Goal: Task Accomplishment & Management: Use online tool/utility

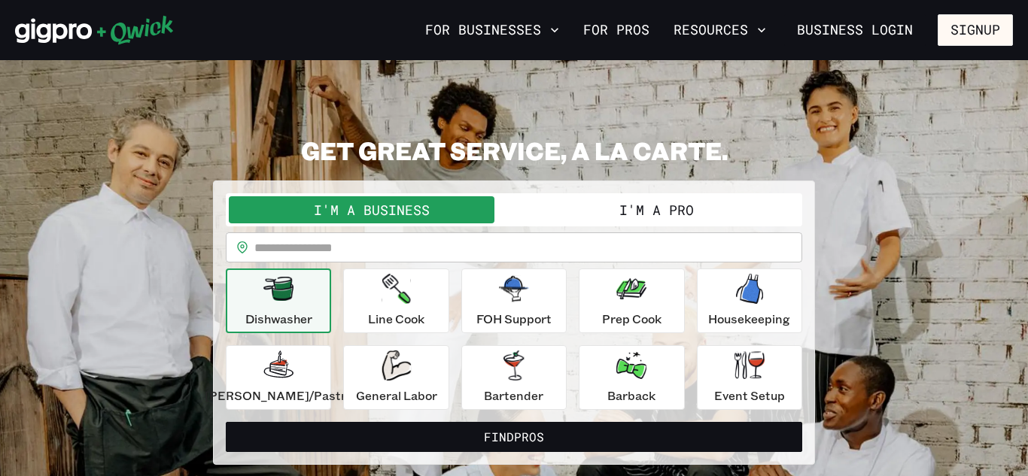
click at [639, 207] on button "I'm a Pro" at bounding box center [656, 209] width 285 height 27
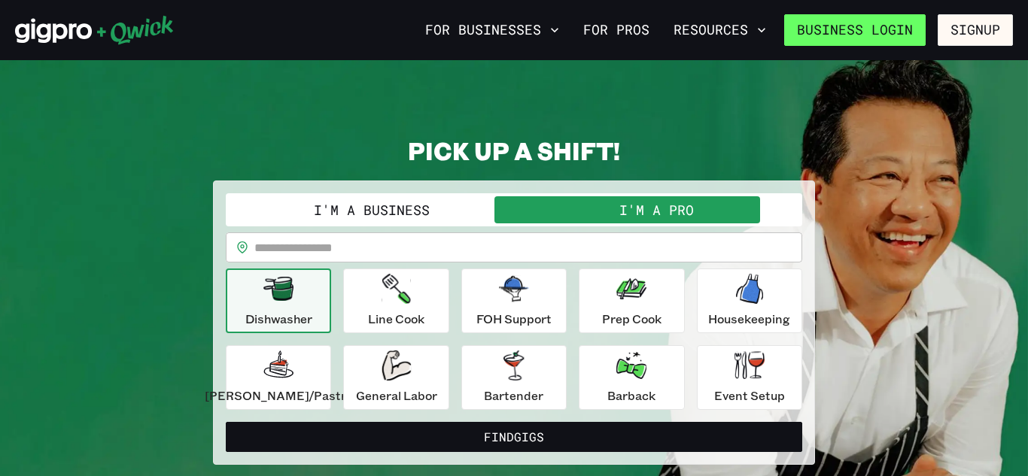
click at [899, 22] on link "Business Login" at bounding box center [854, 30] width 141 height 32
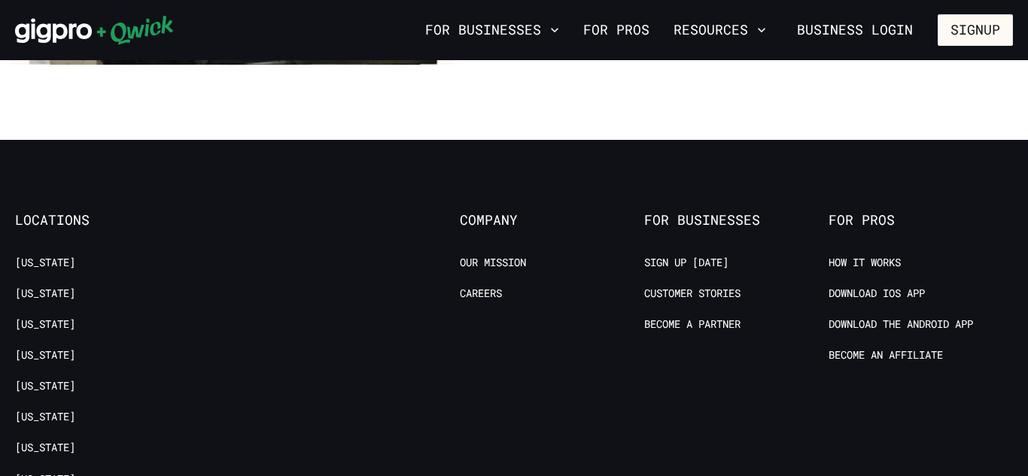
scroll to position [2867, 0]
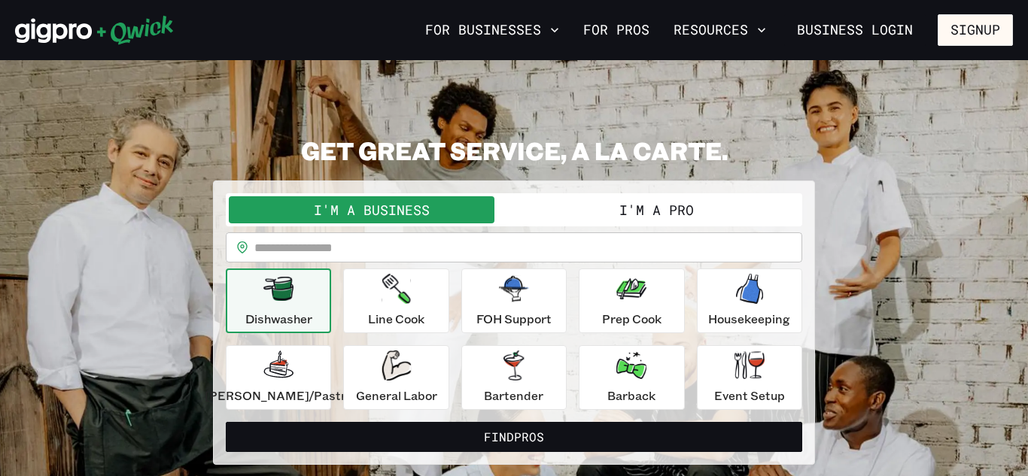
click at [558, 237] on input "text" at bounding box center [528, 248] width 548 height 30
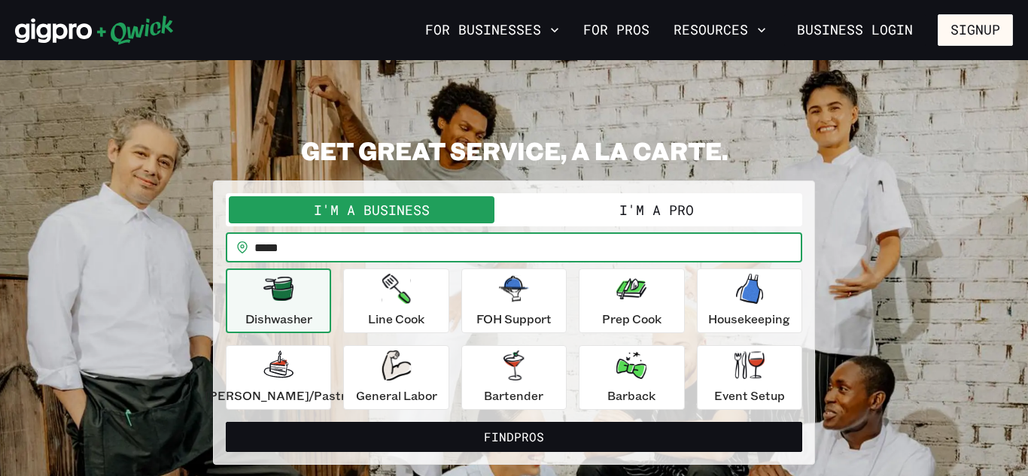
type input "*****"
click at [721, 212] on button "I'm a Pro" at bounding box center [656, 209] width 285 height 27
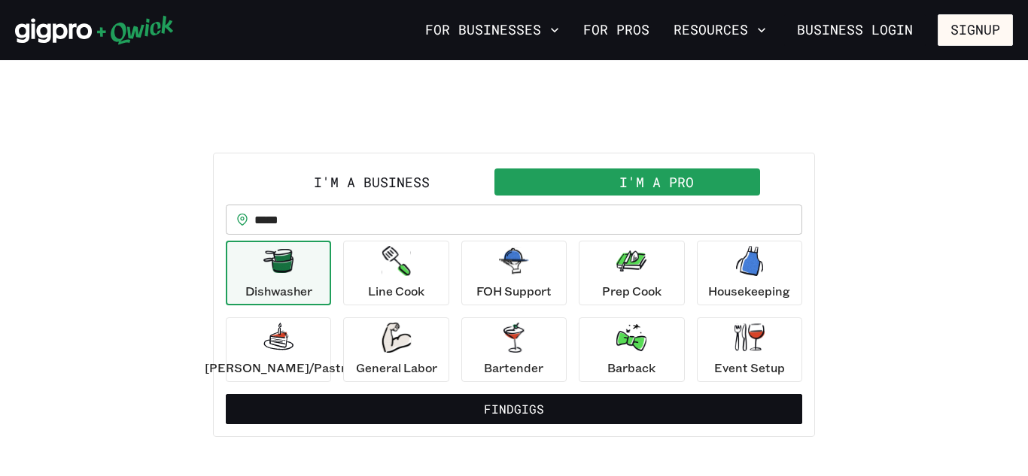
scroll to position [29, 0]
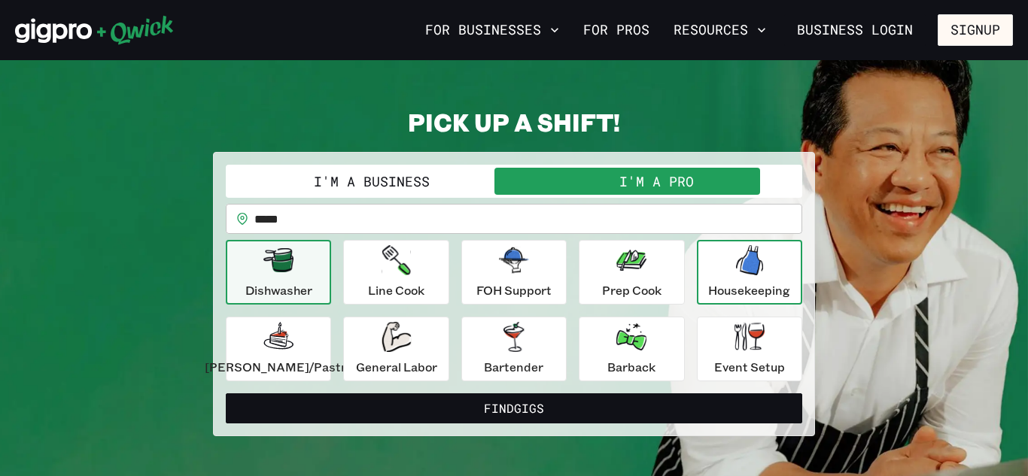
click at [761, 261] on div "Housekeeping" at bounding box center [749, 272] width 82 height 54
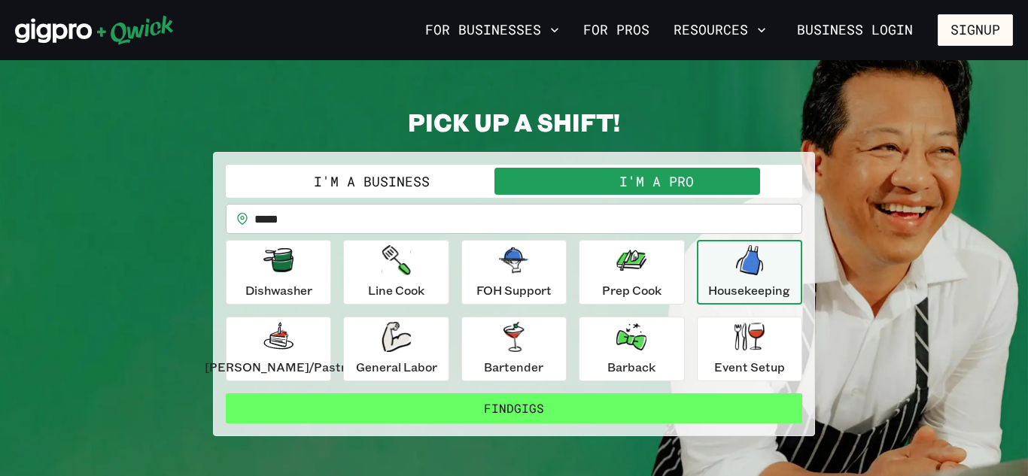
click at [548, 409] on button "Find Gigs" at bounding box center [514, 409] width 576 height 30
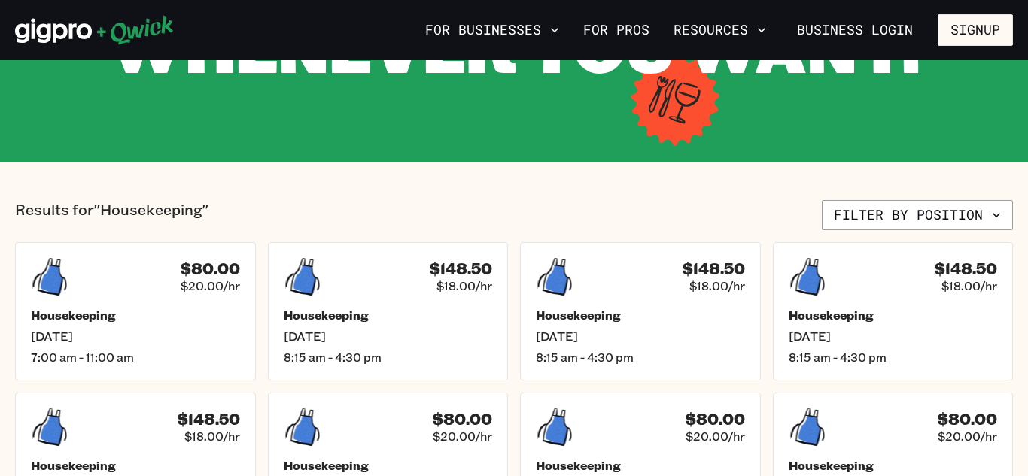
scroll to position [239, 0]
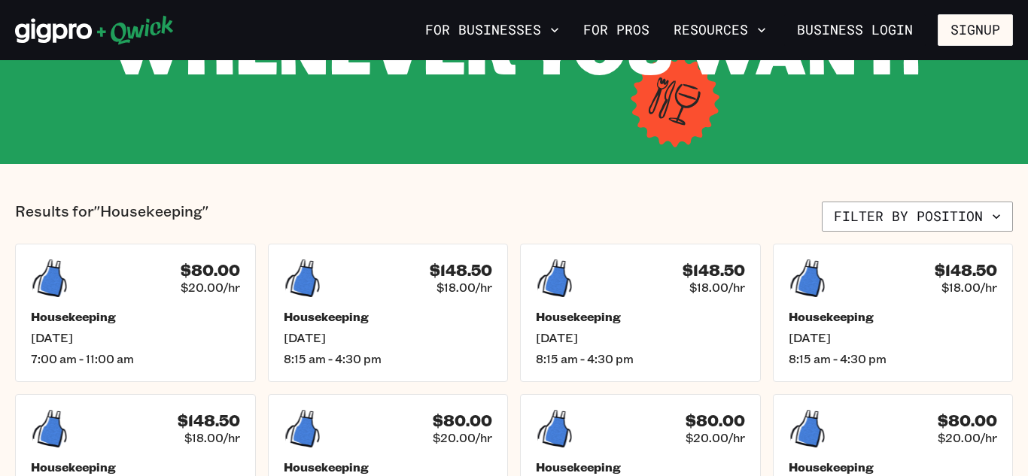
click at [926, 237] on div "Results for "Housekeeping" Filter by position $80.00 $20.00/hr Housekeeping [DA…" at bounding box center [514, 443] width 998 height 482
click at [920, 233] on div "Results for "Housekeeping" Filter by position $80.00 $20.00/hr Housekeeping [DA…" at bounding box center [514, 443] width 998 height 482
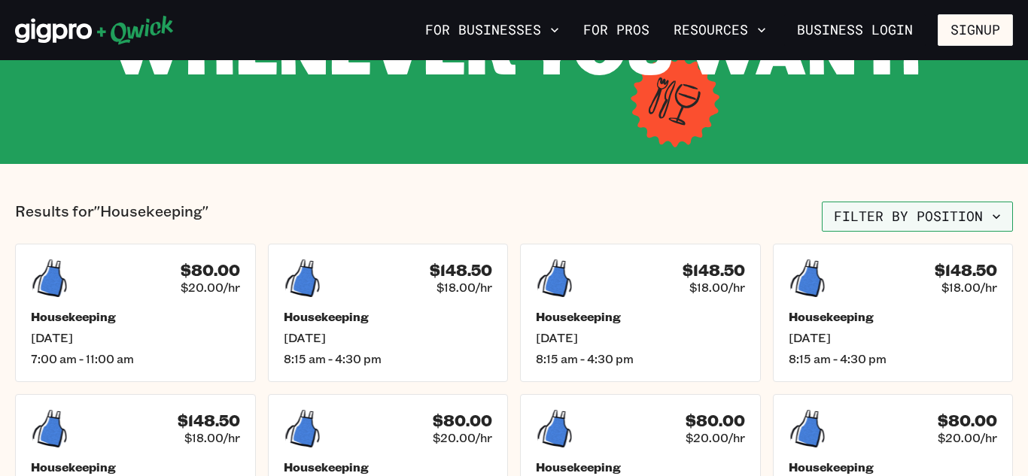
click at [903, 221] on button "Filter by position" at bounding box center [917, 217] width 191 height 30
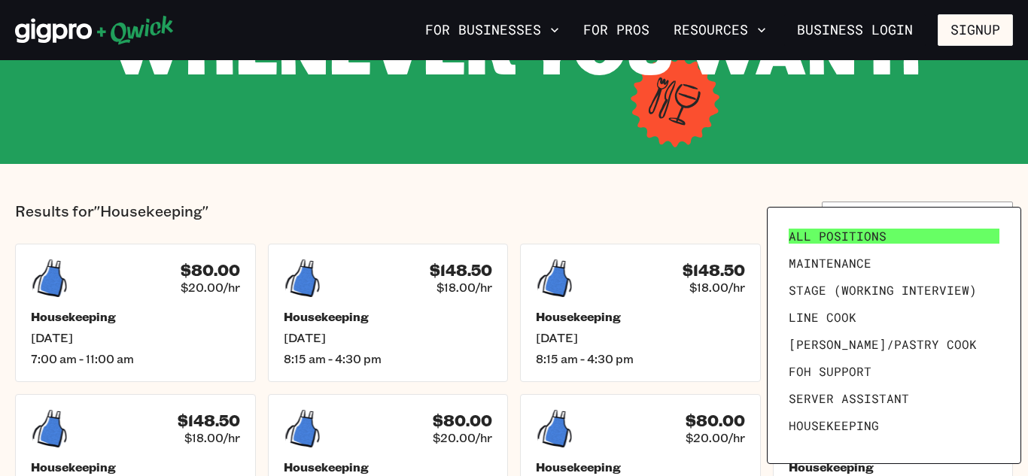
click at [860, 243] on span "All Positions" at bounding box center [838, 236] width 98 height 15
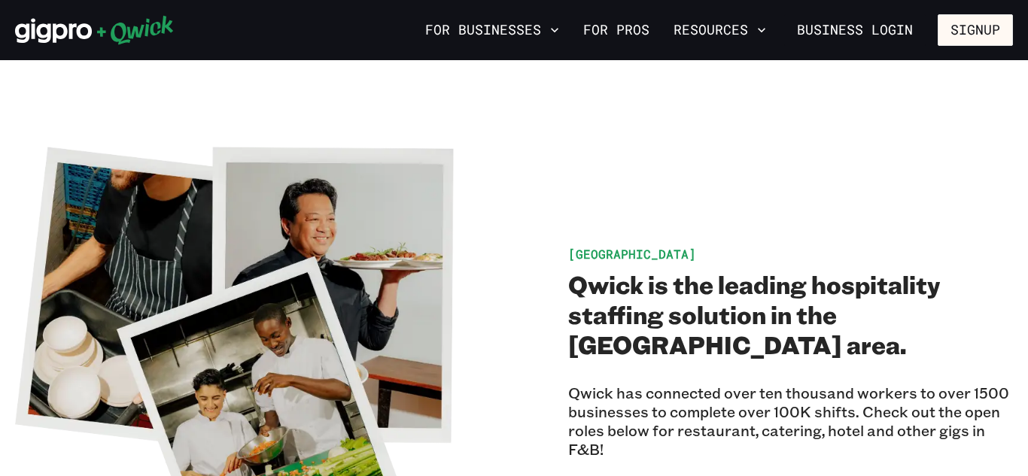
click at [692, 200] on div "Charleston Qwick is the leading hospitality staffing solution in the [GEOGRAPHI…" at bounding box center [514, 357] width 998 height 445
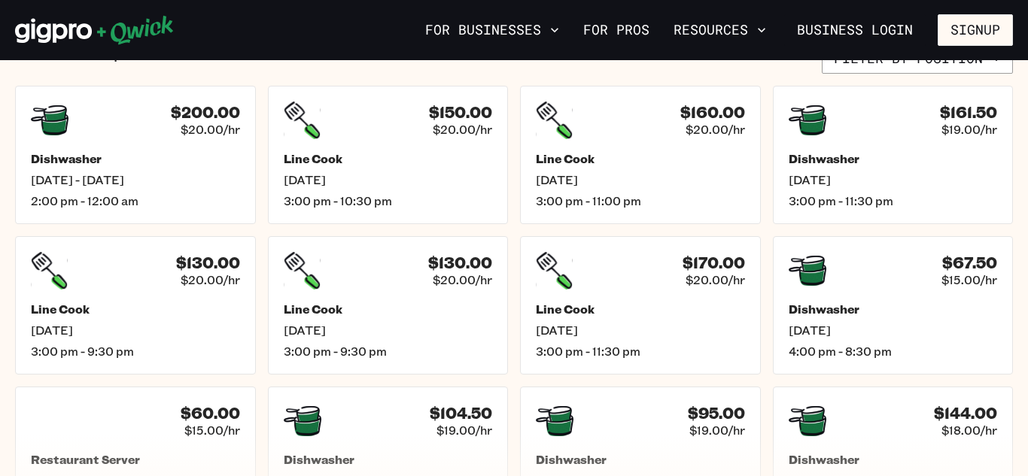
scroll to position [643, 0]
